Goal: Task Accomplishment & Management: Manage account settings

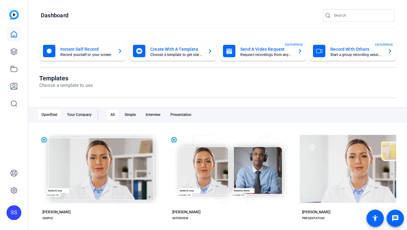
click at [7, 222] on div "SS" at bounding box center [14, 115] width 28 height 230
click at [13, 216] on div "SS" at bounding box center [13, 212] width 15 height 15
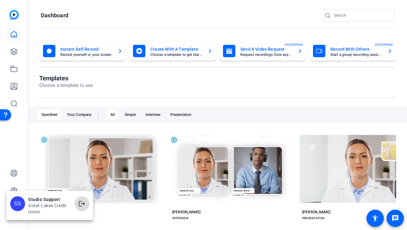
click at [87, 208] on span at bounding box center [82, 203] width 15 height 15
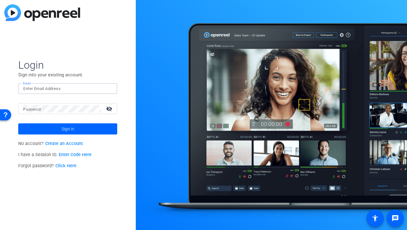
click at [74, 88] on input "Email" at bounding box center [67, 88] width 89 height 7
click at [100, 86] on input "Email" at bounding box center [67, 88] width 89 height 7
click at [109, 87] on div at bounding box center [108, 88] width 7 height 7
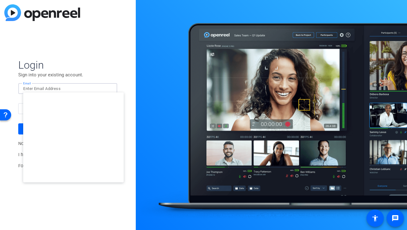
type input "smulligan@openreel.com"
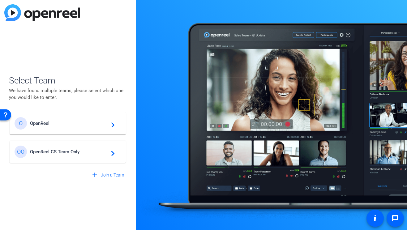
click at [89, 158] on div "OO OpenReel CS Team Only navigate_next" at bounding box center [68, 152] width 106 height 12
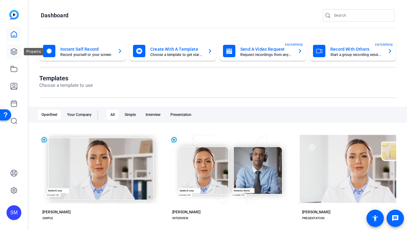
click at [17, 46] on link at bounding box center [13, 51] width 15 height 15
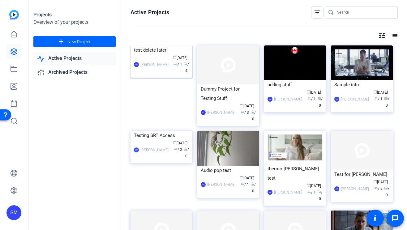
click at [153, 74] on div "SM Shannon Mulligan calendar_today Sep 19 group / 1 radio / 4" at bounding box center [161, 64] width 55 height 19
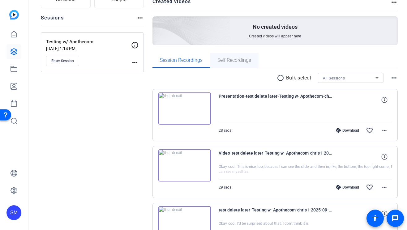
scroll to position [113, 0]
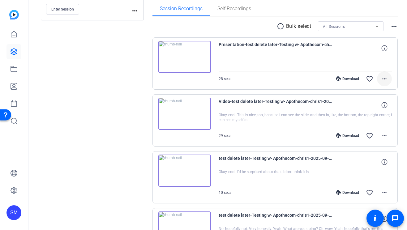
click at [383, 76] on mat-icon "more_horiz" at bounding box center [384, 78] width 7 height 7
click at [370, 116] on span "Delete clip" at bounding box center [370, 114] width 33 height 7
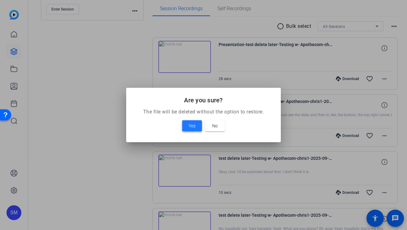
click at [190, 123] on span "Yes" at bounding box center [192, 125] width 7 height 7
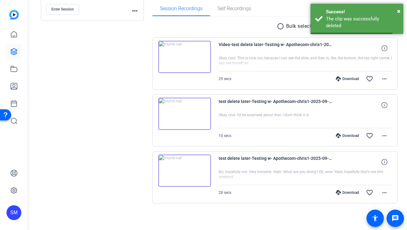
click at [278, 33] on div "radio_button_unchecked Bulk select All Sessions more_horiz Video-test delete la…" at bounding box center [274, 112] width 245 height 182
click at [281, 26] on mat-icon "radio_button_unchecked" at bounding box center [281, 26] width 9 height 7
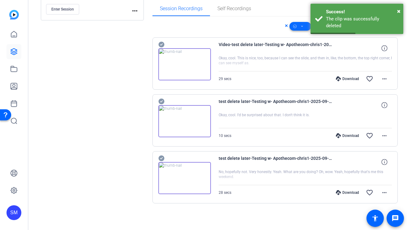
click at [302, 25] on icon at bounding box center [301, 27] width 3 height 8
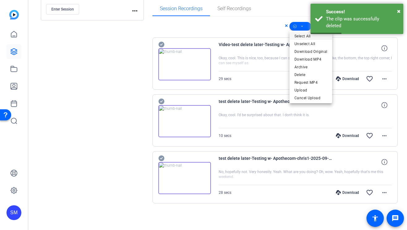
click at [303, 36] on span "Select All" at bounding box center [310, 35] width 33 height 7
click at [302, 36] on span "Select All" at bounding box center [310, 35] width 33 height 7
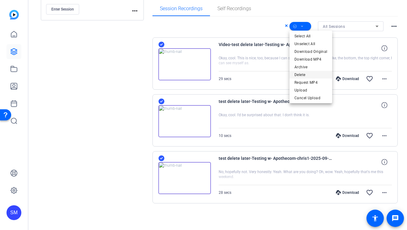
click at [305, 73] on span "Delete" at bounding box center [310, 74] width 33 height 7
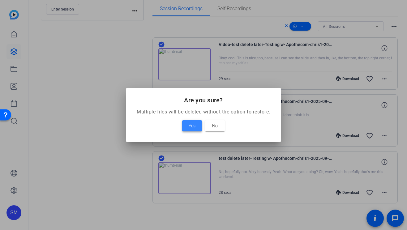
click at [188, 125] on span at bounding box center [192, 125] width 20 height 15
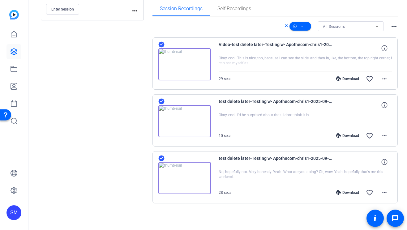
scroll to position [0, 0]
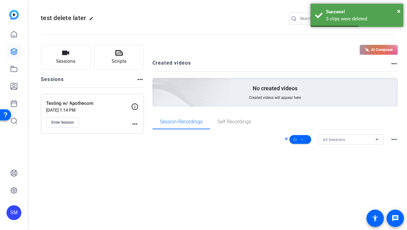
click at [130, 123] on div "Enter Session" at bounding box center [88, 122] width 85 height 11
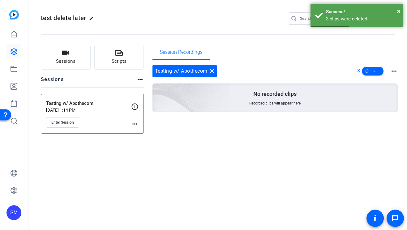
click at [137, 124] on mat-icon "more_horiz" at bounding box center [134, 123] width 7 height 7
click at [148, 132] on span "Edit Session" at bounding box center [150, 132] width 28 height 7
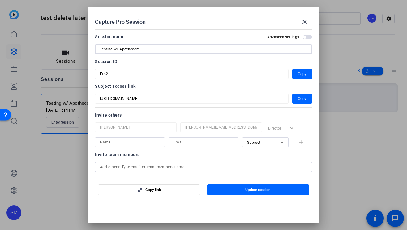
drag, startPoint x: 115, startPoint y: 49, endPoint x: 195, endPoint y: 46, distance: 80.1
click at [195, 46] on input "Testing w/ Apothecom" at bounding box center [203, 48] width 207 height 7
type input "Testing for 4K"
click at [232, 185] on span "button" at bounding box center [258, 189] width 102 height 15
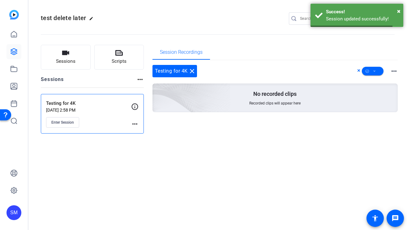
click at [128, 124] on div "Enter Session" at bounding box center [88, 122] width 85 height 11
click at [133, 125] on mat-icon "more_horiz" at bounding box center [134, 123] width 7 height 7
click at [141, 133] on span "Edit Session" at bounding box center [150, 132] width 28 height 7
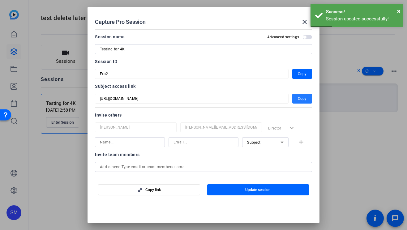
click at [299, 99] on span "Copy" at bounding box center [302, 98] width 9 height 7
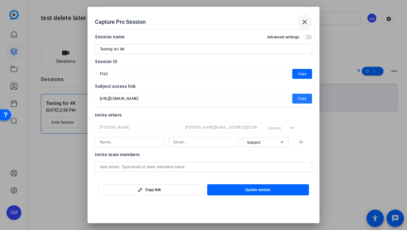
click at [307, 21] on mat-icon "close" at bounding box center [304, 21] width 7 height 7
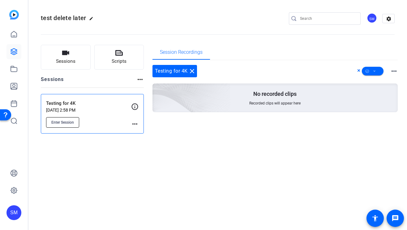
click at [70, 117] on button "Enter Session" at bounding box center [62, 122] width 33 height 11
click at [191, 72] on mat-icon "close" at bounding box center [191, 70] width 7 height 7
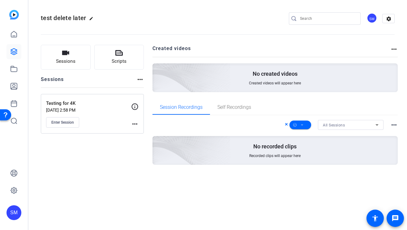
click at [287, 123] on icon at bounding box center [286, 124] width 3 height 7
click at [20, 213] on div "SM" at bounding box center [13, 212] width 15 height 15
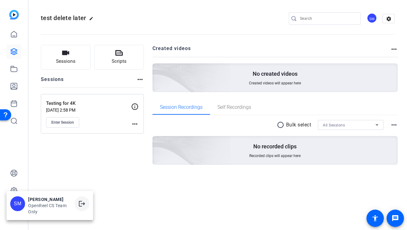
click at [82, 202] on mat-icon "logout" at bounding box center [81, 203] width 7 height 7
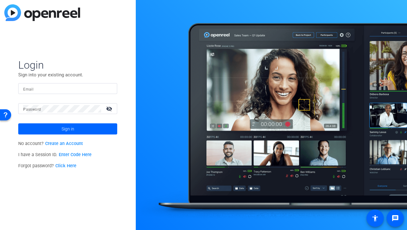
click at [77, 83] on div at bounding box center [67, 88] width 89 height 11
click at [81, 87] on input "Email" at bounding box center [67, 88] width 89 height 7
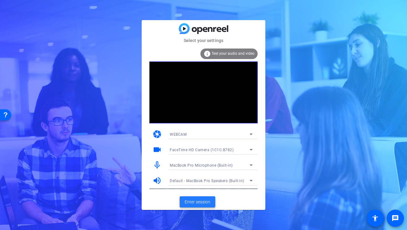
click at [194, 201] on span "Enter session" at bounding box center [198, 202] width 26 height 6
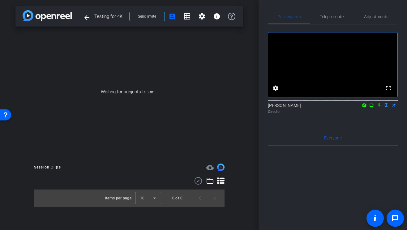
click at [371, 107] on icon at bounding box center [371, 105] width 5 height 4
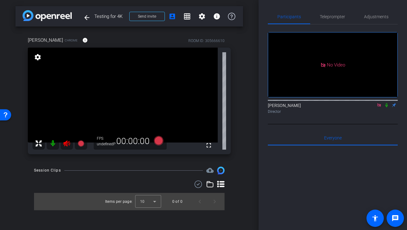
click at [378, 107] on icon at bounding box center [378, 104] width 3 height 3
click at [382, 14] on span "Adjustments" at bounding box center [376, 16] width 24 height 15
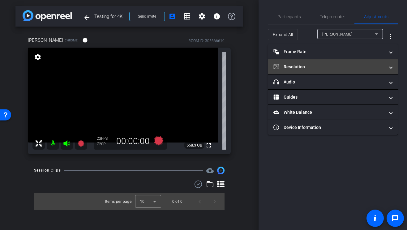
click at [318, 64] on mat-panel-title "Resolution" at bounding box center [328, 67] width 111 height 6
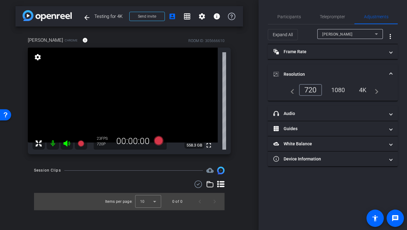
click at [359, 91] on div "4K" at bounding box center [362, 90] width 17 height 11
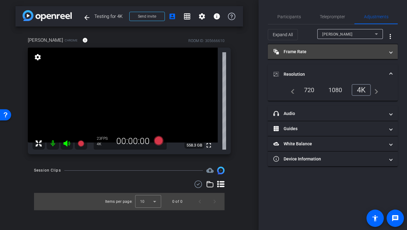
click at [313, 49] on mat-panel-title "Frame Rate Frame Rate" at bounding box center [328, 52] width 111 height 6
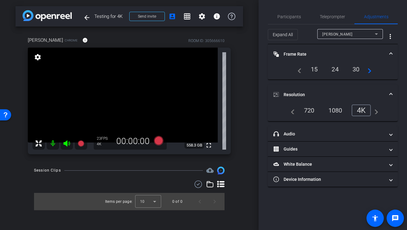
click at [357, 71] on div "30" at bounding box center [356, 69] width 16 height 11
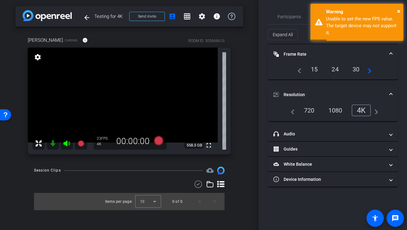
click at [334, 68] on div "24" at bounding box center [335, 69] width 16 height 11
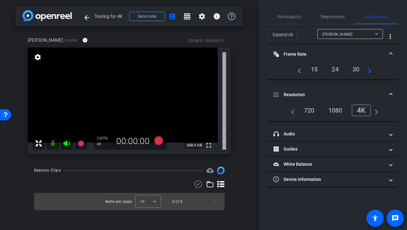
click at [333, 110] on div "1080" at bounding box center [335, 110] width 23 height 11
click at [355, 72] on div "30" at bounding box center [356, 69] width 16 height 11
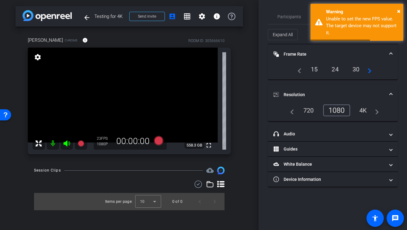
click at [313, 113] on div "720" at bounding box center [309, 110] width 20 height 11
click at [356, 69] on div "30" at bounding box center [356, 69] width 16 height 11
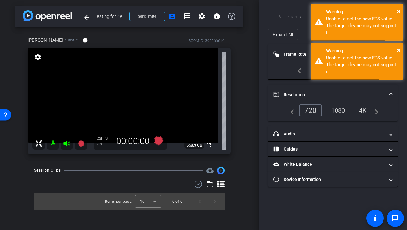
click at [334, 115] on div "1080" at bounding box center [337, 110] width 23 height 11
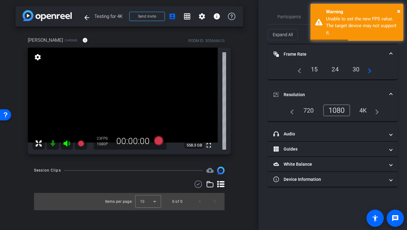
click at [367, 109] on div "4K" at bounding box center [363, 110] width 17 height 11
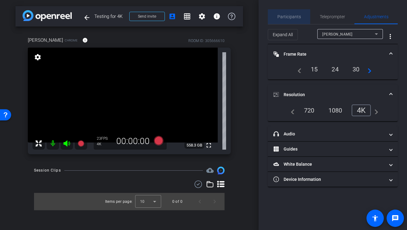
click at [296, 17] on span "Participants" at bounding box center [288, 17] width 23 height 4
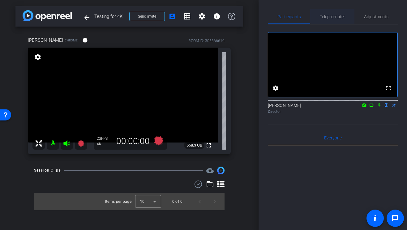
click at [340, 21] on span "Teleprompter" at bounding box center [332, 16] width 25 height 15
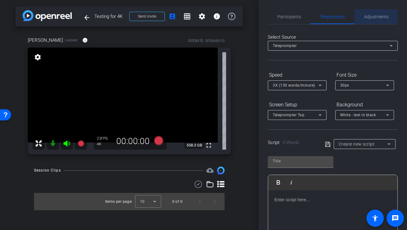
click at [377, 18] on span "Adjustments" at bounding box center [376, 17] width 24 height 4
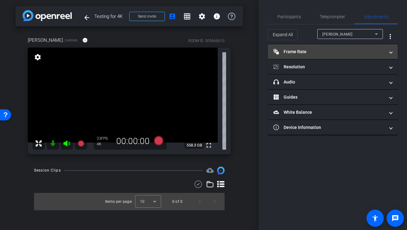
click at [341, 53] on mat-panel-title "Frame Rate Frame Rate" at bounding box center [328, 52] width 111 height 6
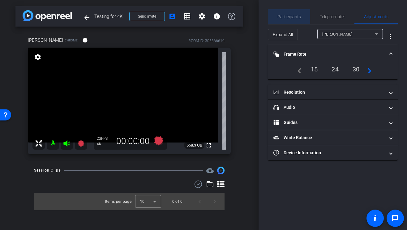
click at [287, 23] on span "Participants" at bounding box center [288, 16] width 23 height 15
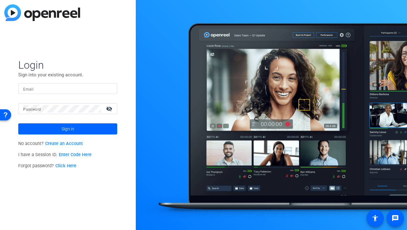
click at [80, 86] on input "Email" at bounding box center [67, 88] width 89 height 7
click at [107, 88] on img at bounding box center [107, 88] width 4 height 7
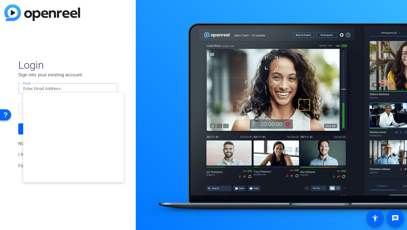
type input "[EMAIL_ADDRESS][DOMAIN_NAME]"
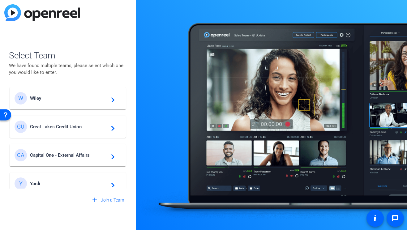
click at [81, 102] on div "W Wiley navigate_next" at bounding box center [68, 98] width 106 height 12
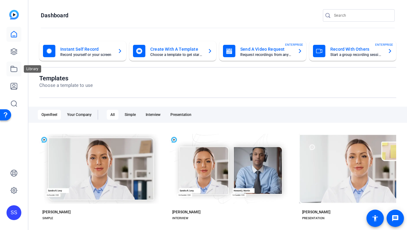
click at [12, 67] on icon at bounding box center [14, 69] width 6 height 6
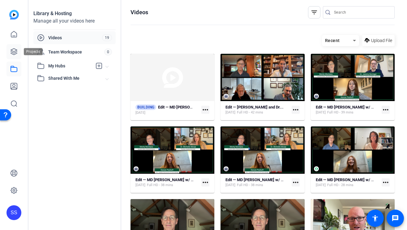
click at [15, 48] on icon at bounding box center [13, 51] width 7 height 7
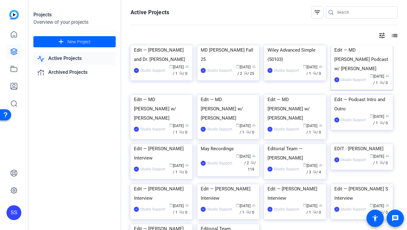
click at [356, 73] on div "Edit — MD [PERSON_NAME] Podcast w/ [PERSON_NAME]" at bounding box center [361, 59] width 55 height 28
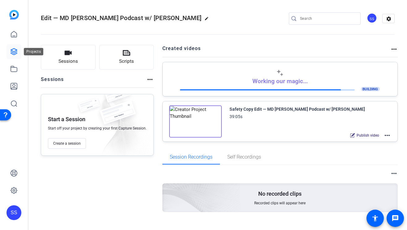
click at [14, 48] on icon at bounding box center [13, 51] width 7 height 7
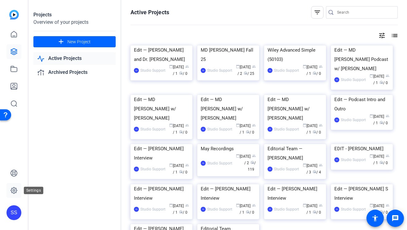
click at [15, 186] on link at bounding box center [13, 190] width 15 height 15
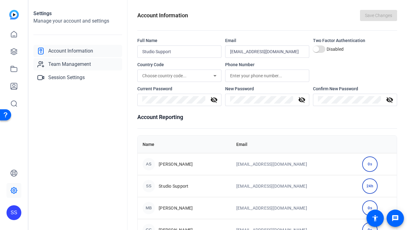
click at [88, 68] on span "Team Management" at bounding box center [69, 64] width 43 height 7
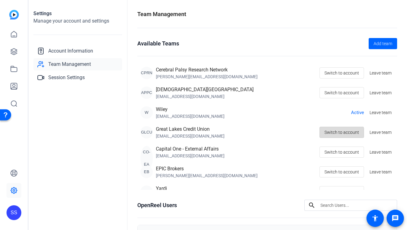
click at [334, 136] on span "Switch to account" at bounding box center [341, 132] width 35 height 12
click at [16, 49] on icon at bounding box center [14, 52] width 6 height 6
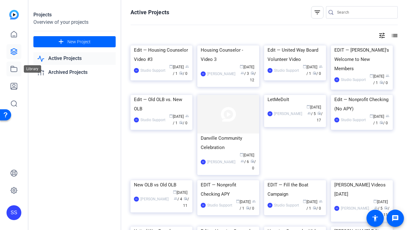
click at [15, 71] on icon at bounding box center [13, 68] width 7 height 7
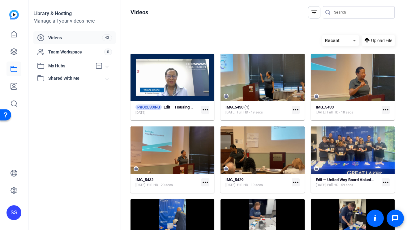
click at [171, 104] on mat-card "PROCESSING Edit — Housing Counselor Video #3 [DATE] more_horiz" at bounding box center [172, 87] width 84 height 66
click at [170, 106] on strong "Edit — Housing Counselor Video #3" at bounding box center [195, 107] width 62 height 5
